Goal: Information Seeking & Learning: Learn about a topic

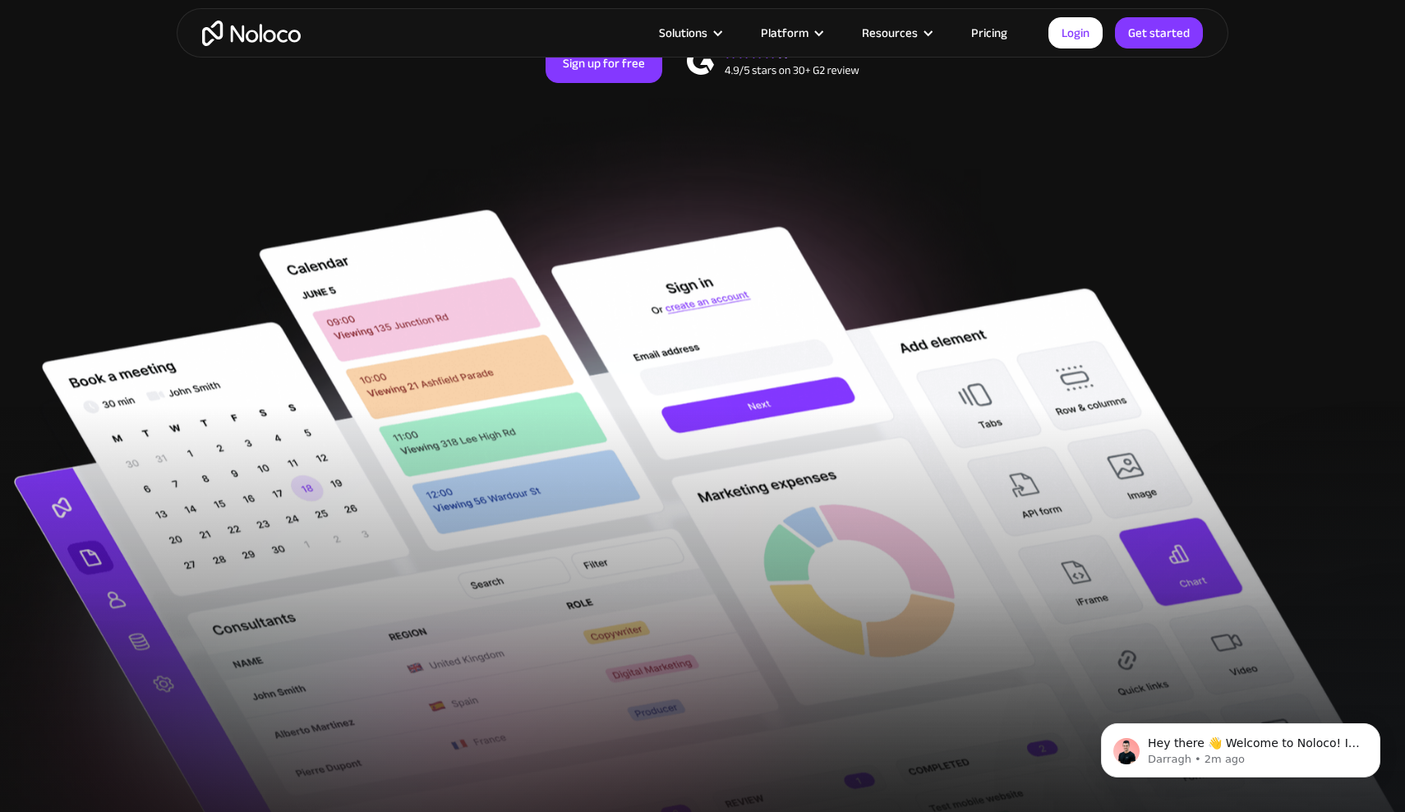
scroll to position [380, 0]
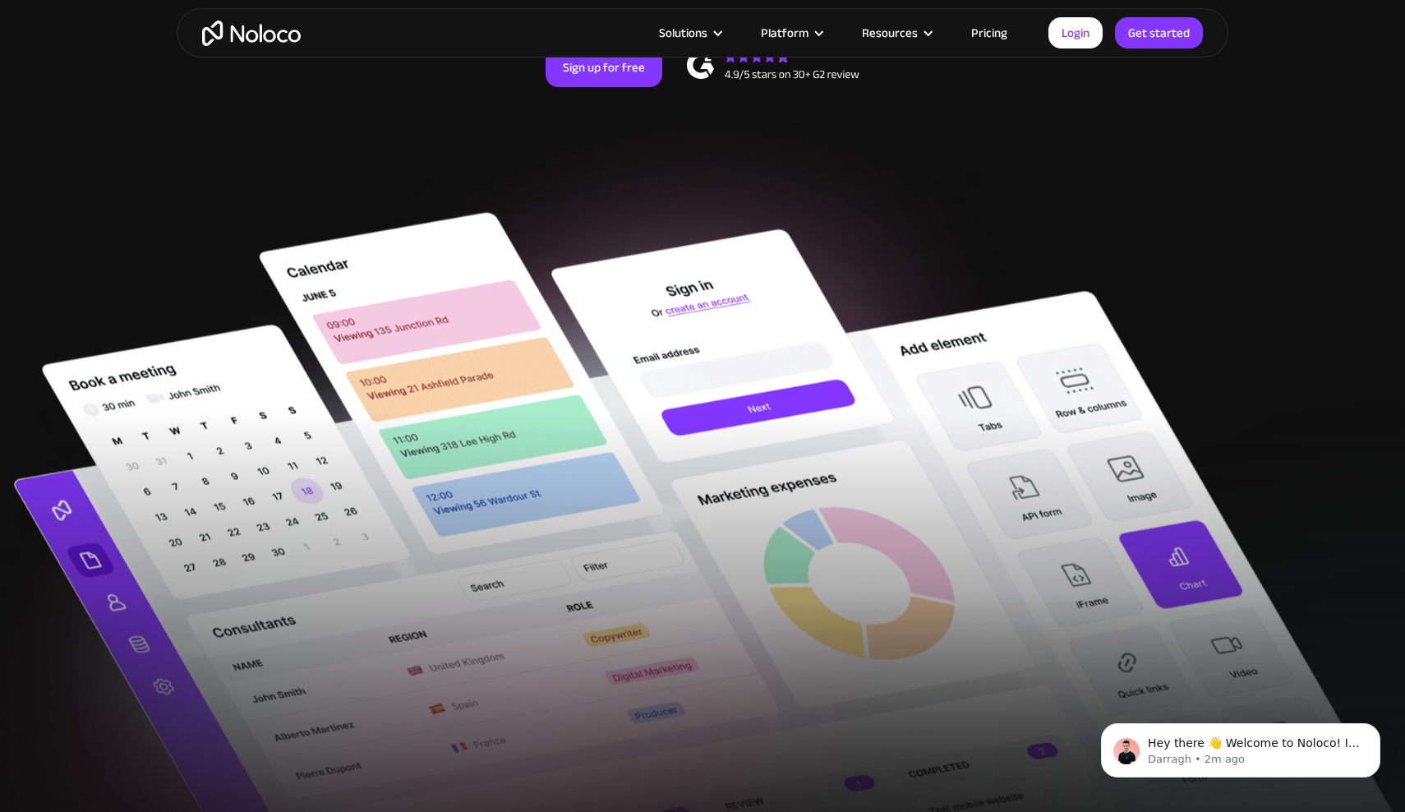
click at [989, 35] on link "Pricing" at bounding box center [988, 32] width 77 height 21
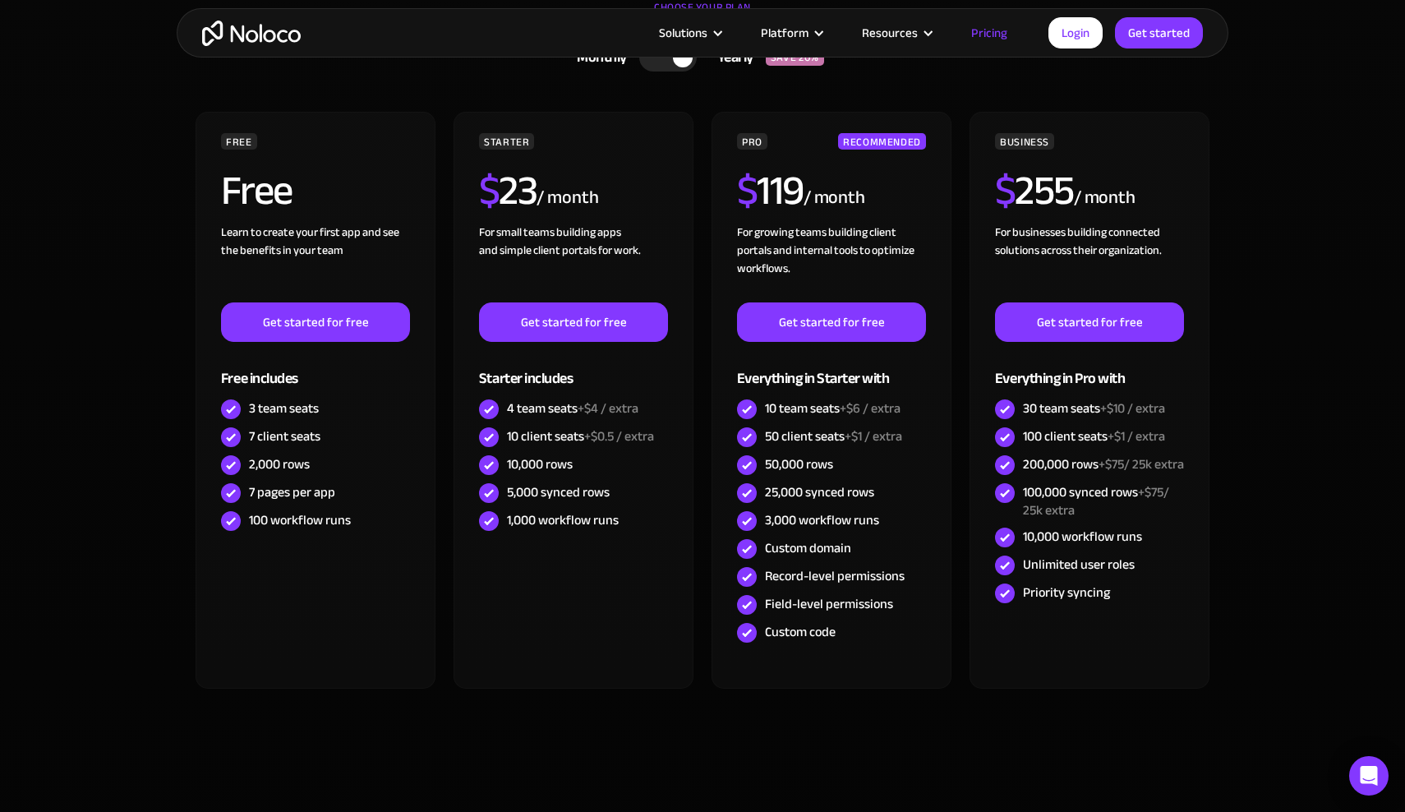
scroll to position [250, 0]
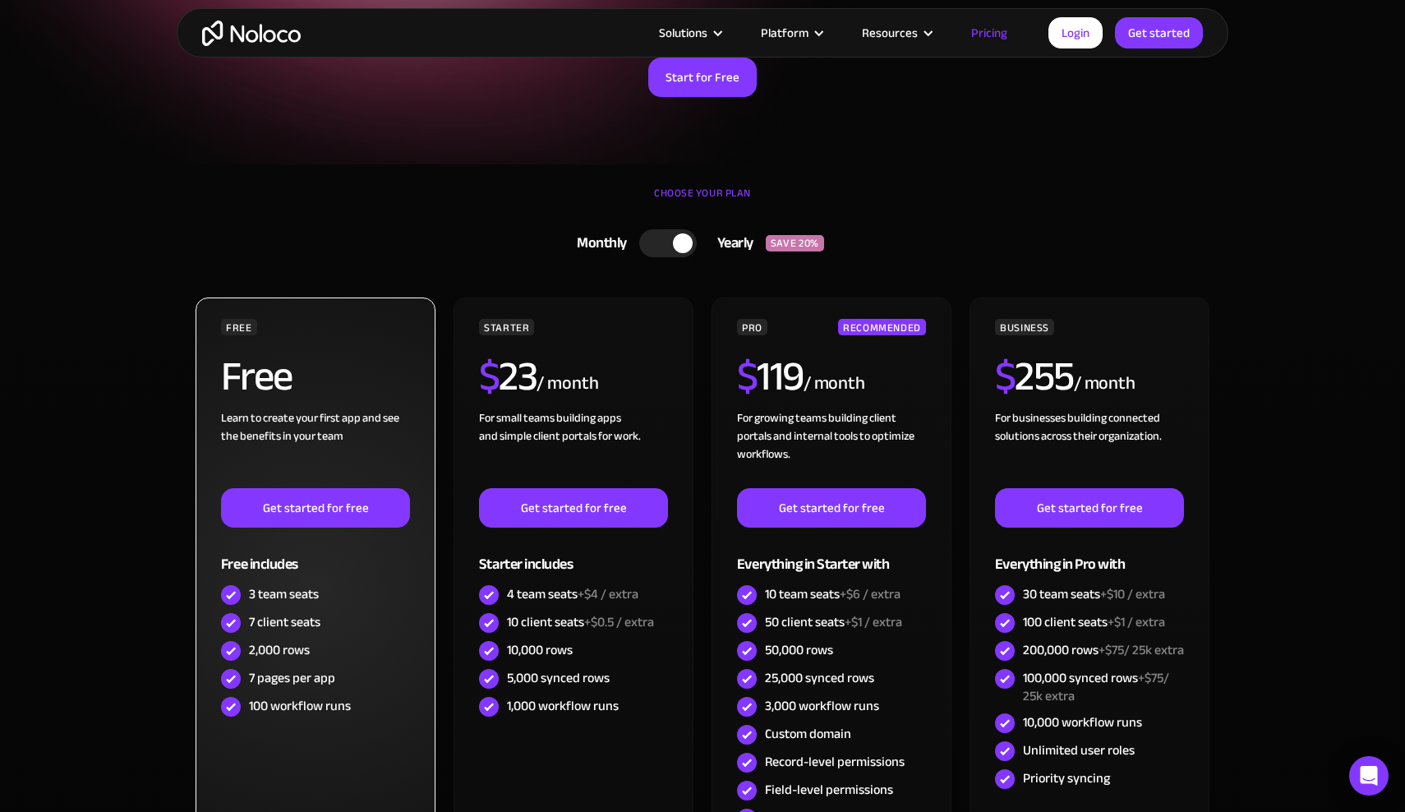
click at [337, 387] on div "Free" at bounding box center [315, 382] width 189 height 53
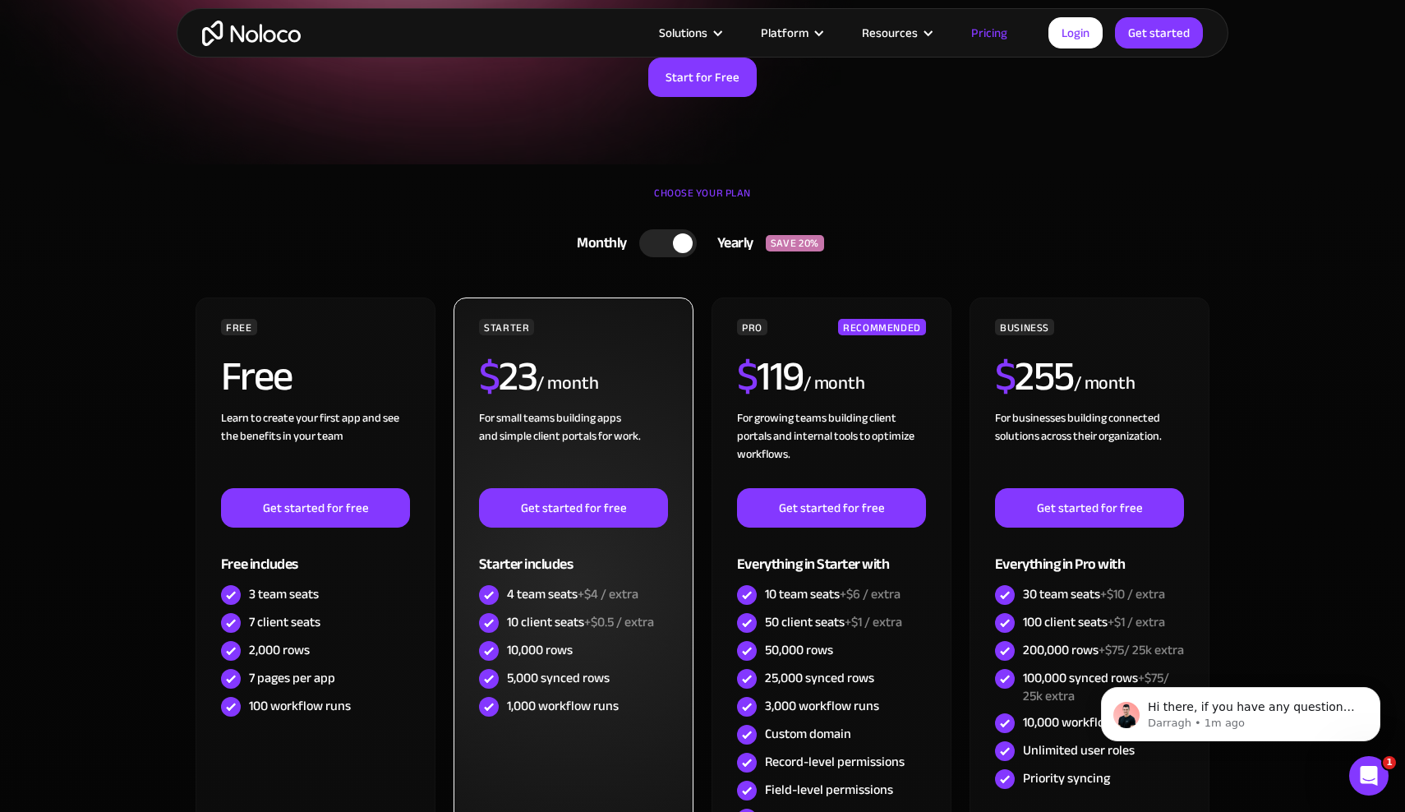
scroll to position [0, 0]
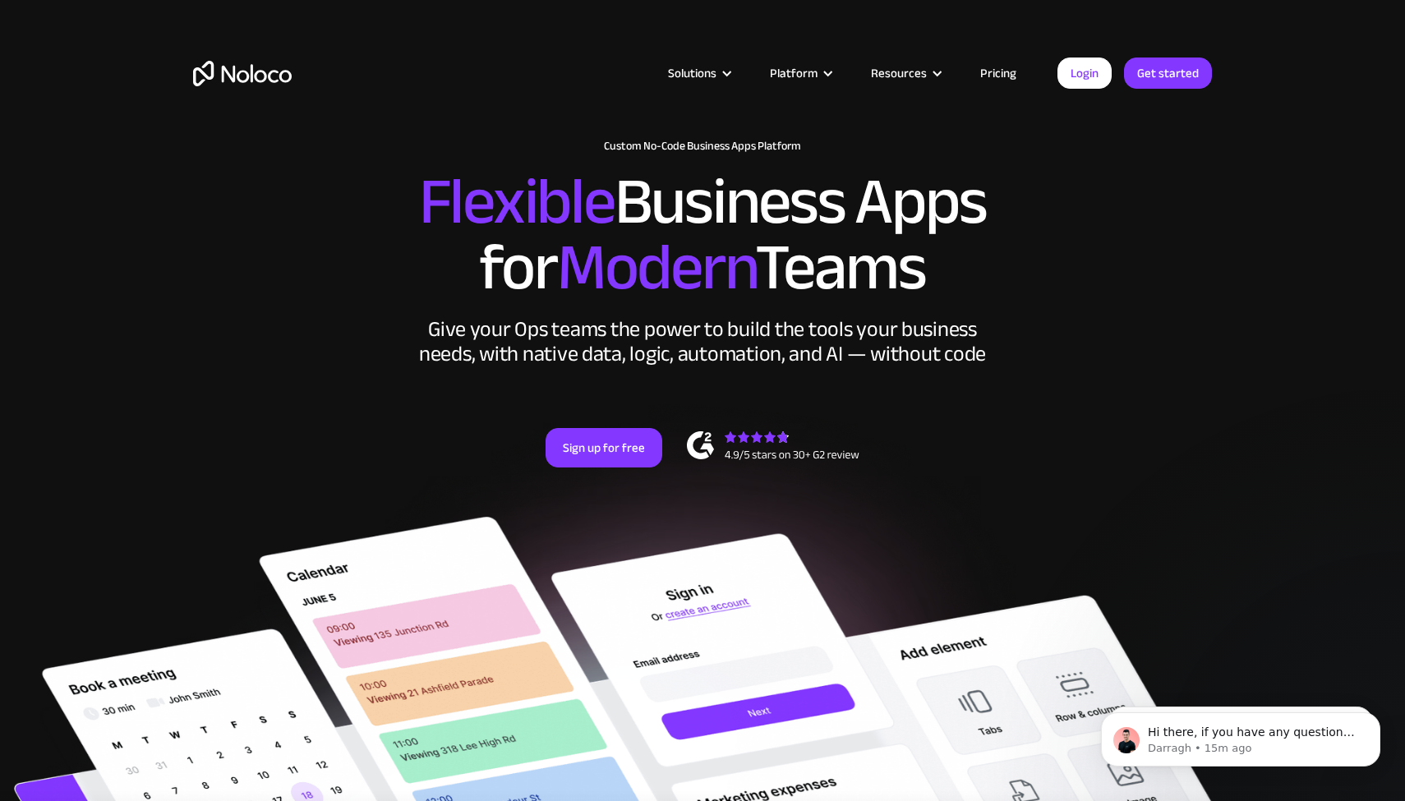
click at [986, 73] on link "Pricing" at bounding box center [997, 72] width 77 height 21
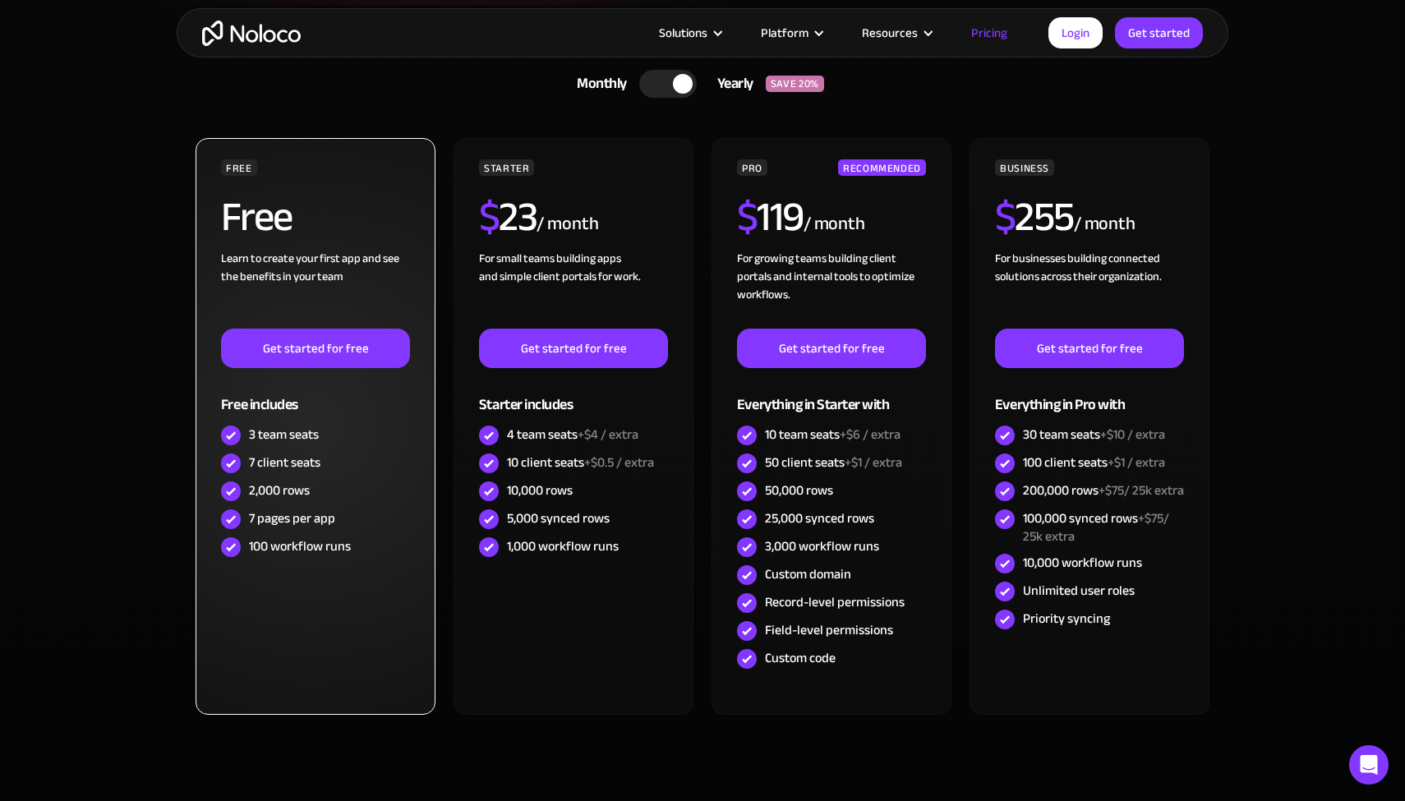
scroll to position [471, 0]
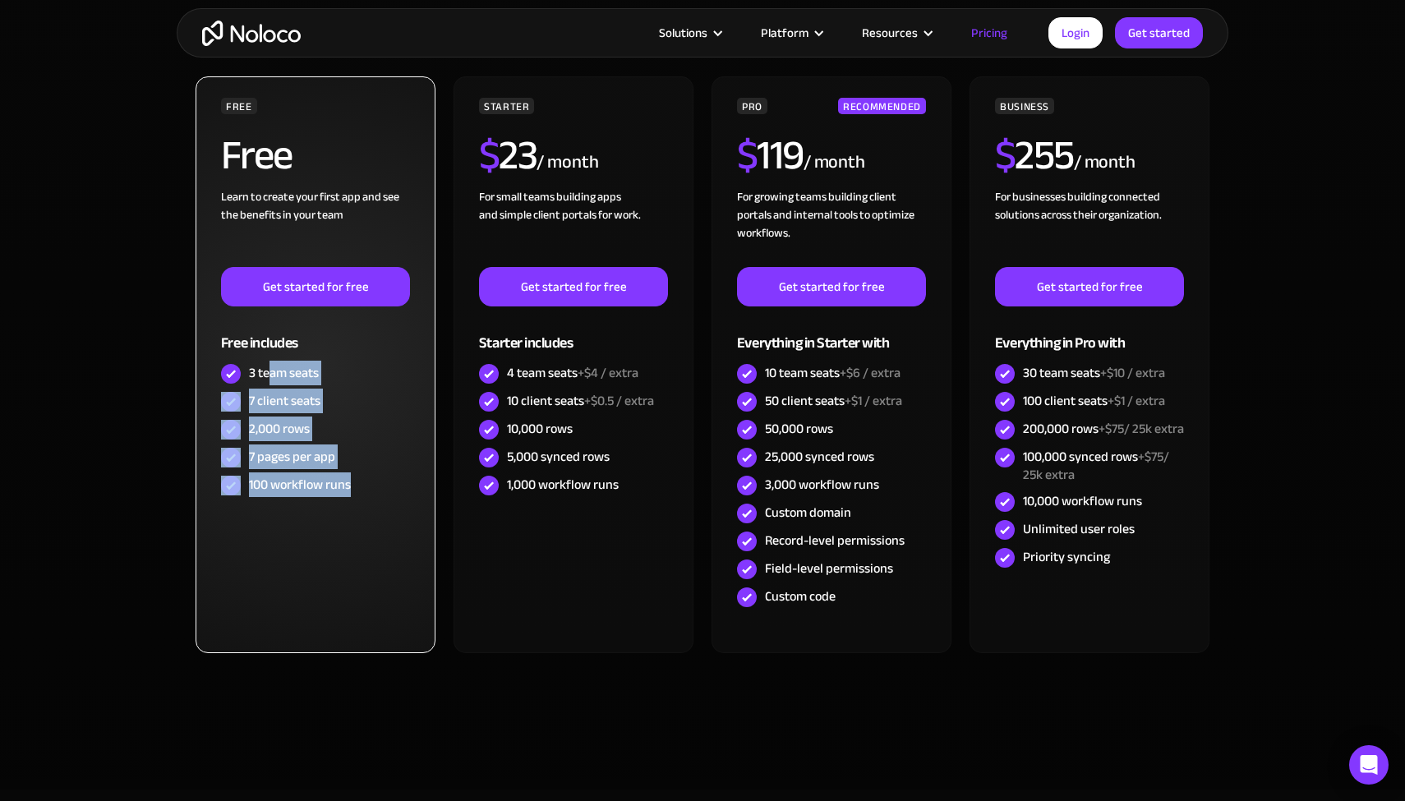
drag, startPoint x: 268, startPoint y: 376, endPoint x: 312, endPoint y: 504, distance: 134.8
click at [312, 504] on div "FREE Free Learn to create your first app and see the benefits in your team ‍ Ge…" at bounding box center [315, 364] width 240 height 577
click at [312, 500] on div "FREE Free Learn to create your first app and see the benefits in your team ‍ Ge…" at bounding box center [315, 364] width 240 height 577
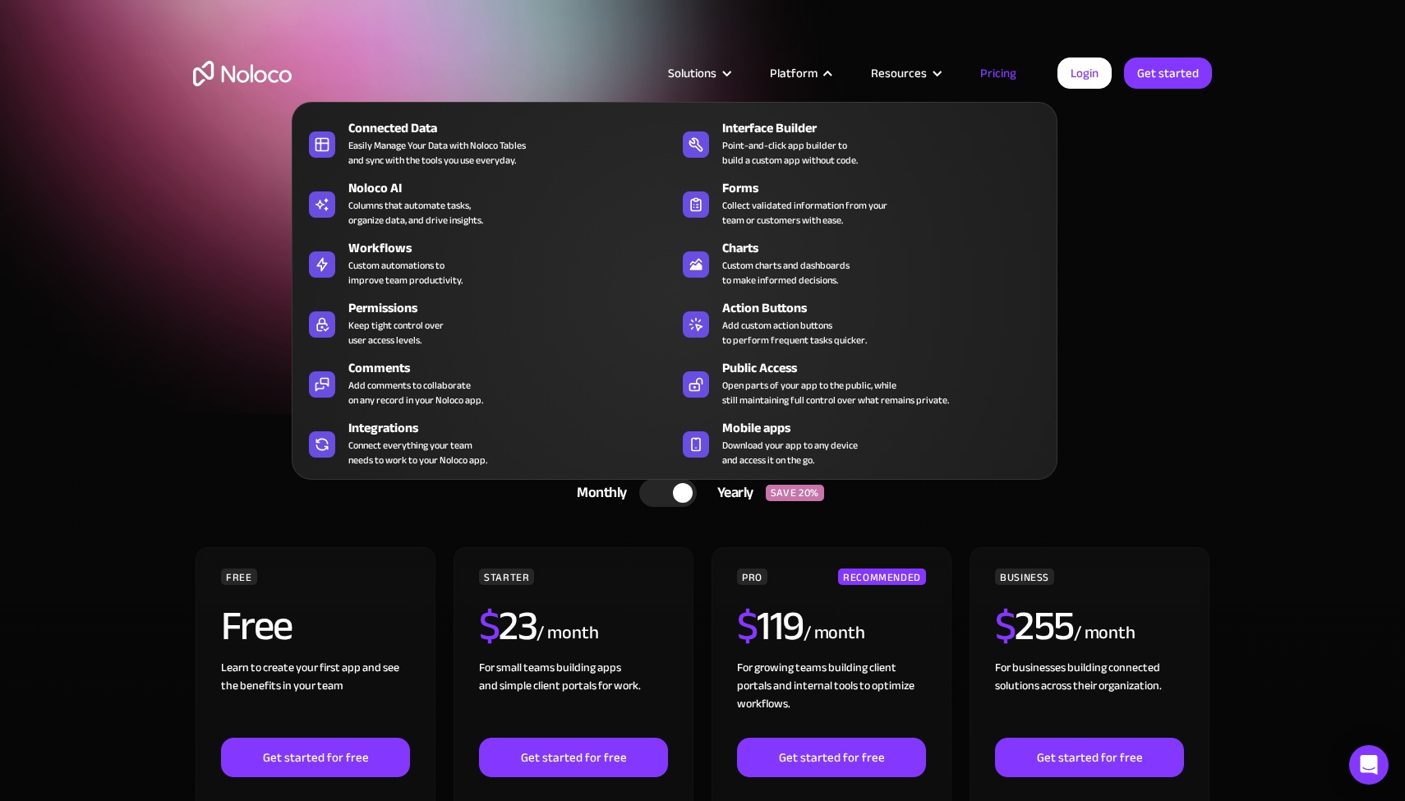
scroll to position [0, 0]
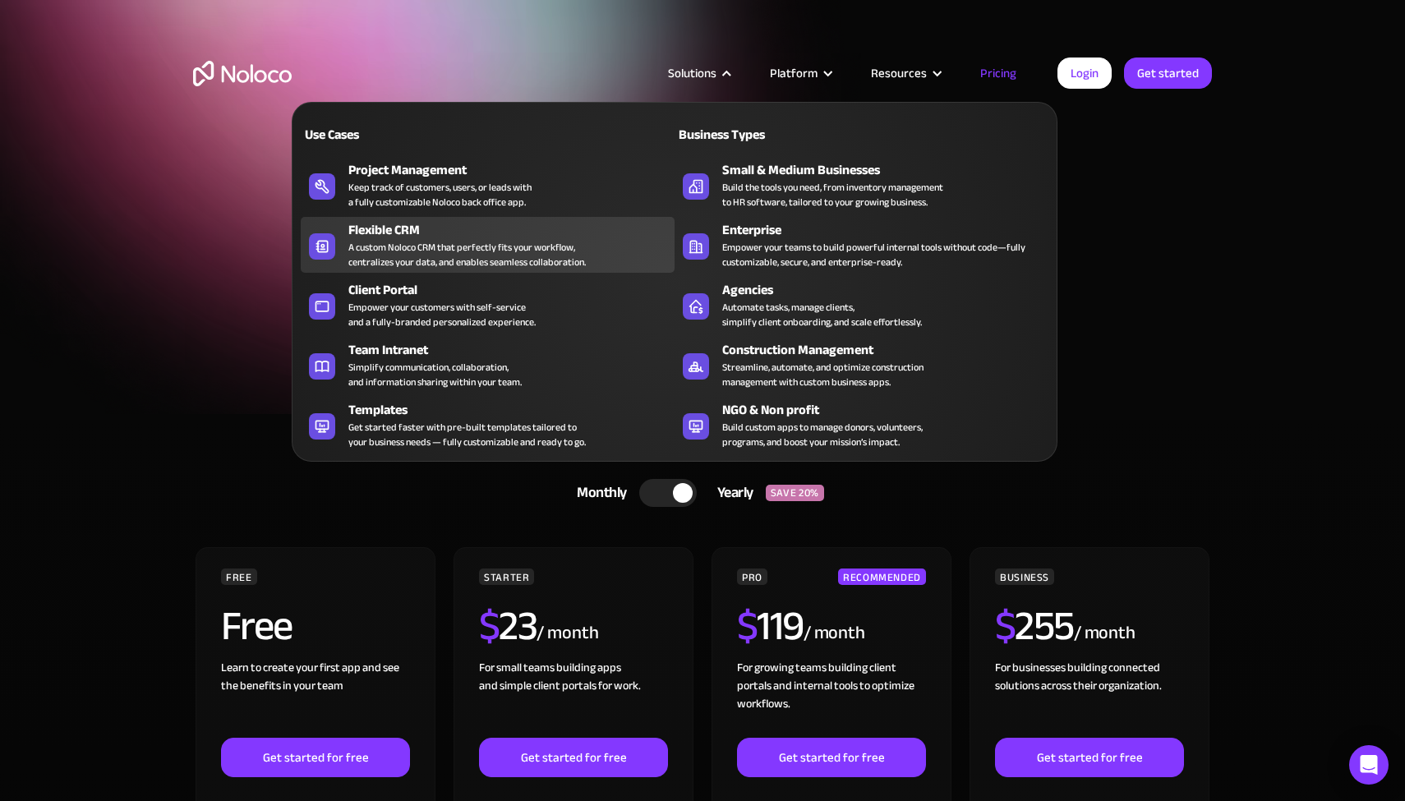
click at [435, 235] on div "Flexible CRM" at bounding box center [514, 230] width 333 height 20
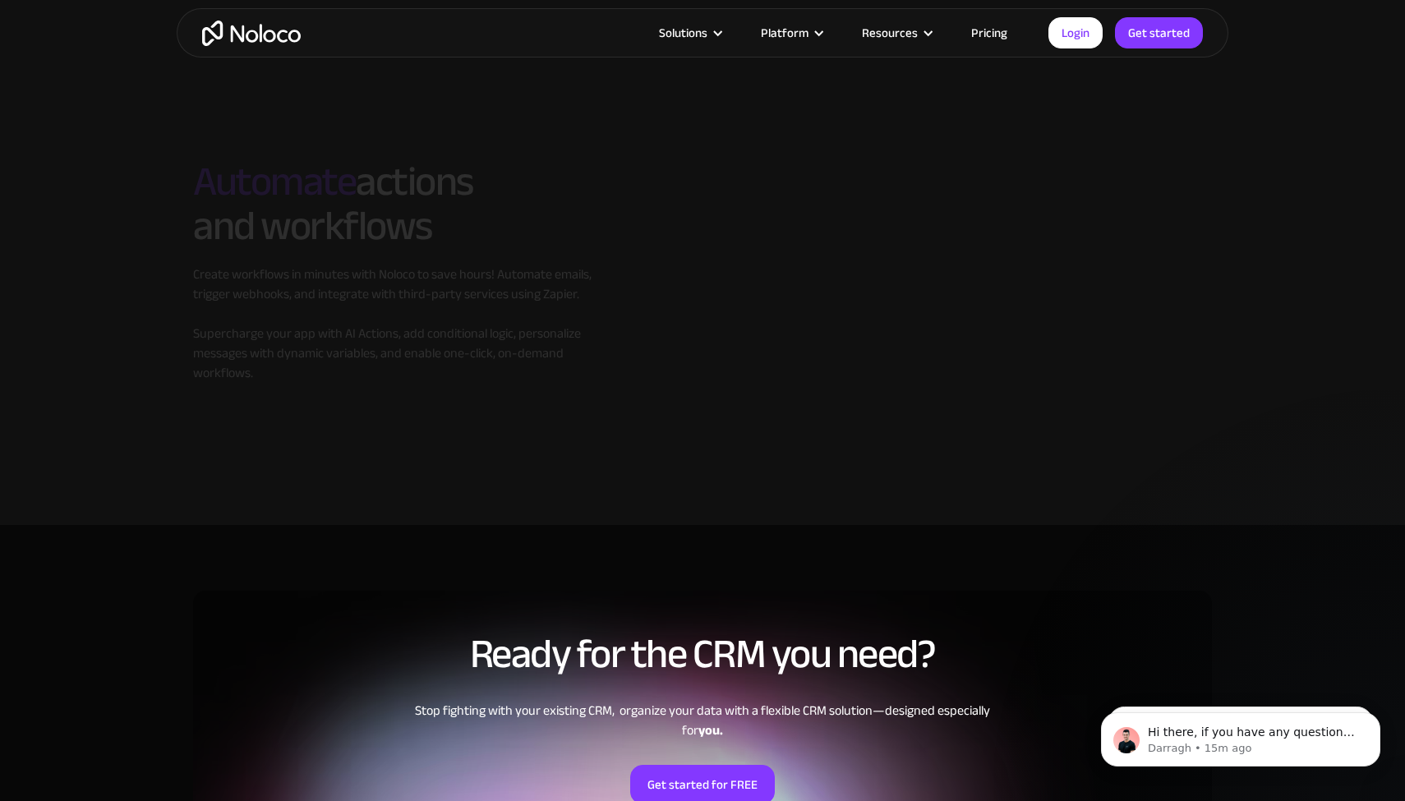
scroll to position [2802, 0]
